Goal: Entertainment & Leisure: Consume media (video, audio)

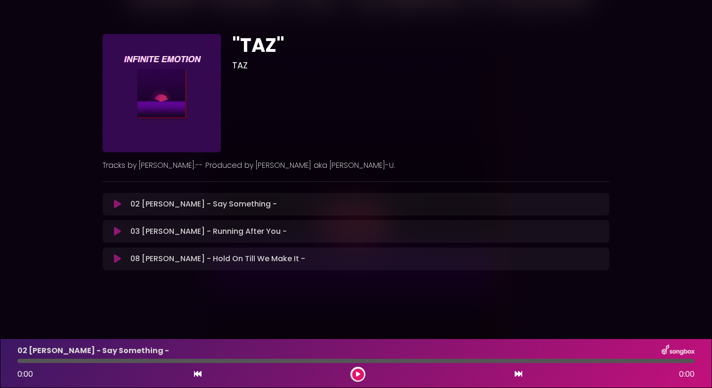
click at [118, 232] on icon at bounding box center [117, 231] width 7 height 9
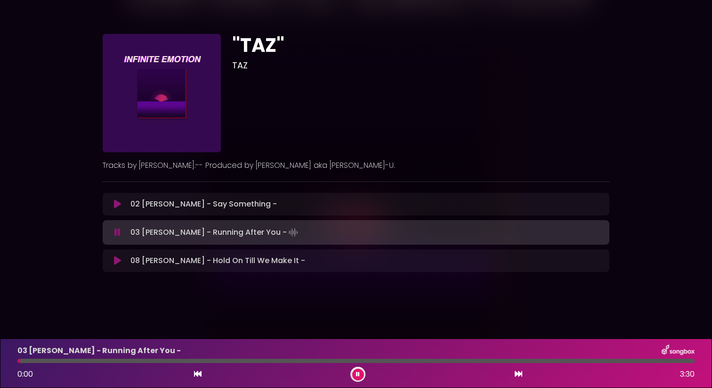
click at [202, 361] on div at bounding box center [355, 360] width 677 height 4
click at [230, 360] on div at bounding box center [355, 360] width 677 height 4
click at [271, 361] on div at bounding box center [355, 360] width 677 height 4
click at [116, 259] on icon at bounding box center [117, 260] width 7 height 9
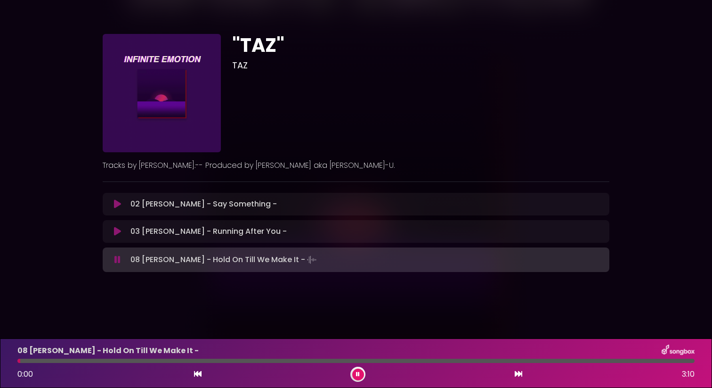
click at [153, 359] on div at bounding box center [355, 360] width 677 height 4
click at [221, 360] on div at bounding box center [355, 360] width 677 height 4
click at [283, 361] on div at bounding box center [355, 360] width 677 height 4
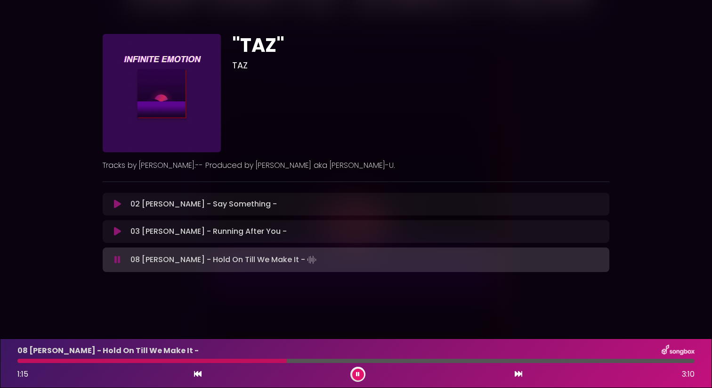
click at [323, 360] on div at bounding box center [355, 360] width 677 height 4
click at [361, 376] on button at bounding box center [358, 374] width 12 height 12
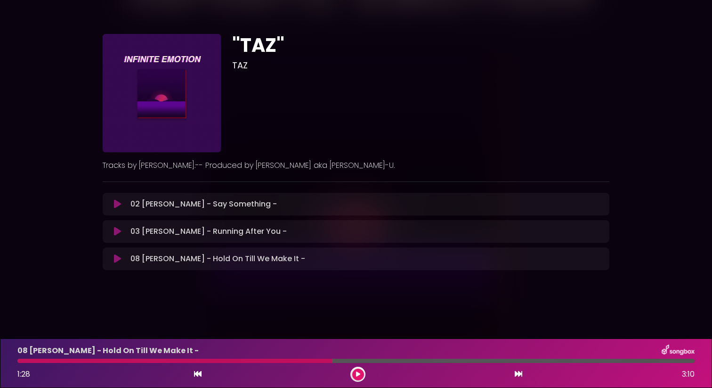
click at [358, 382] on div "08 [PERSON_NAME] - Hold On Till We Make It - 1:28 3:10" at bounding box center [356, 362] width 712 height 49
click at [357, 370] on button at bounding box center [358, 374] width 12 height 12
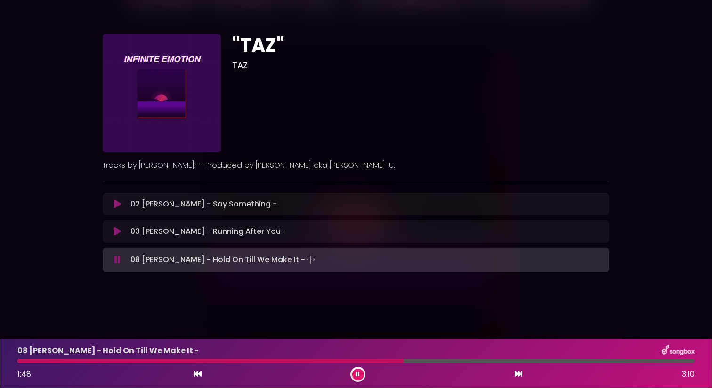
click at [357, 370] on button at bounding box center [358, 374] width 12 height 12
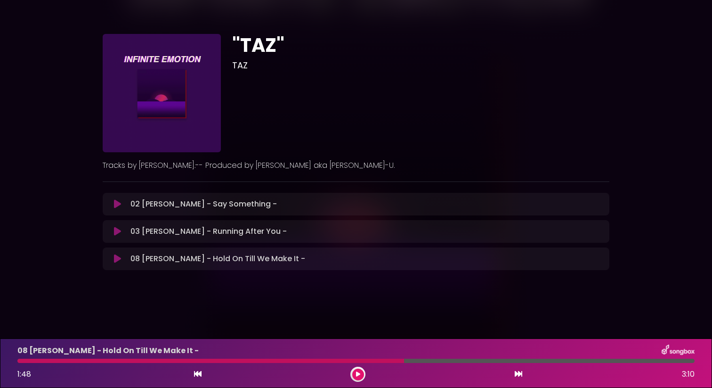
click at [118, 204] on icon at bounding box center [117, 203] width 7 height 9
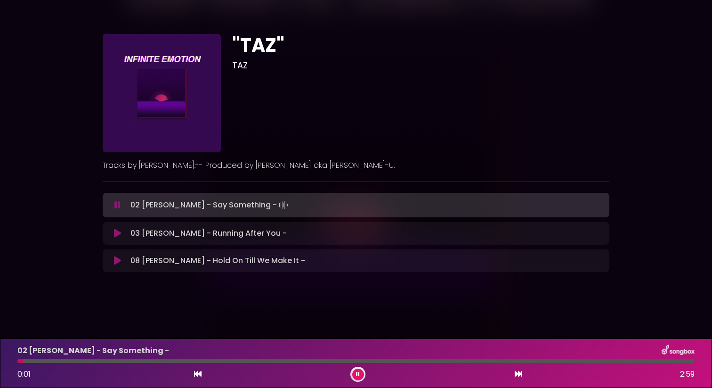
click at [296, 357] on div "02 [PERSON_NAME] - Say Something - 0:01 2:59" at bounding box center [356, 362] width 689 height 37
click at [298, 361] on div at bounding box center [355, 360] width 677 height 4
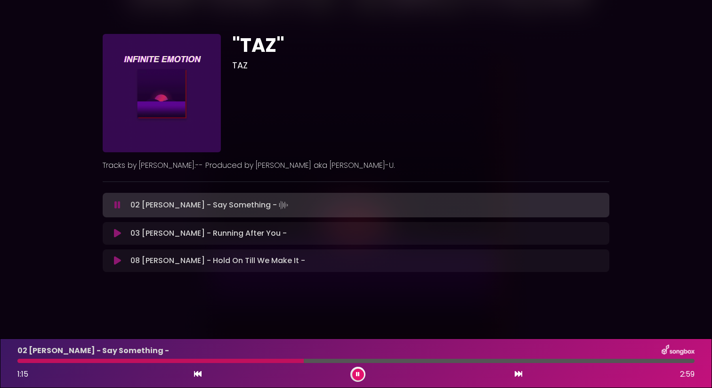
click at [357, 375] on icon at bounding box center [358, 374] width 4 height 6
